Goal: Information Seeking & Learning: Learn about a topic

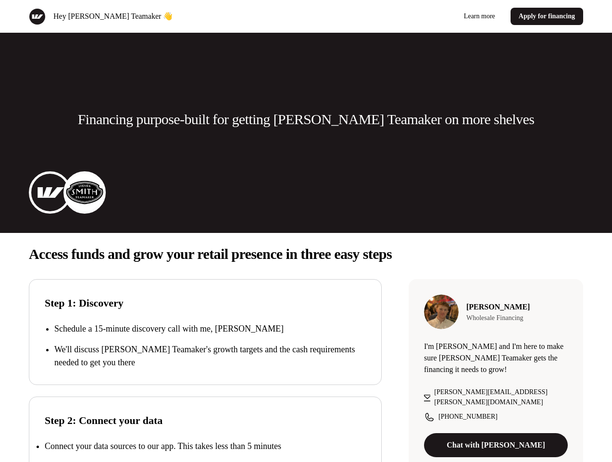
click at [306, 16] on div "Hey [PERSON_NAME] Teamaker 👋 Learn more Apply for financing" at bounding box center [306, 16] width 612 height 33
click at [165, 16] on div "Hey [PERSON_NAME] Teamaker 👋" at bounding box center [166, 16] width 274 height 17
click at [447, 16] on div "Learn more Apply for financing" at bounding box center [447, 16] width 274 height 17
click at [306, 119] on p "Financing purpose-built for getting [PERSON_NAME] Teamaker on more shelves" at bounding box center [306, 119] width 456 height 19
click at [50, 192] on img at bounding box center [50, 192] width 38 height 38
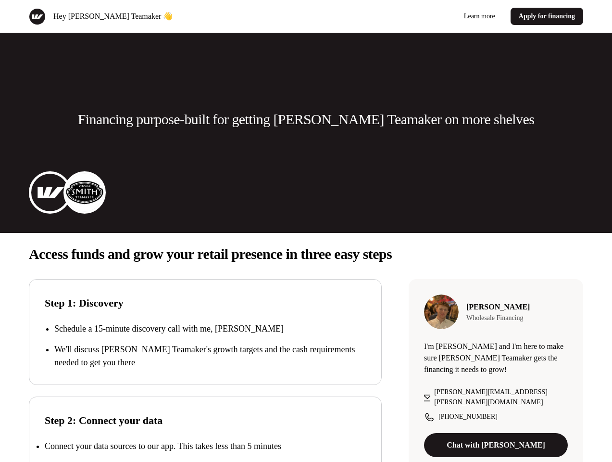
click at [85, 192] on img at bounding box center [84, 192] width 38 height 38
click at [306, 254] on p "Access funds and grow your retail presence in three easy steps" at bounding box center [306, 253] width 554 height 19
click at [205, 345] on p "We'll discuss [PERSON_NAME] Teamaker's growth targets and the cash requirements…" at bounding box center [210, 356] width 312 height 26
click at [205, 429] on div "Step 2: Connect your data Connect your data sources to our app. This takes less…" at bounding box center [205, 449] width 353 height 106
click at [205, 446] on p "Connect your data sources to our app. This takes less than 5 minutes" at bounding box center [163, 446] width 237 height 10
